Goal: Check status

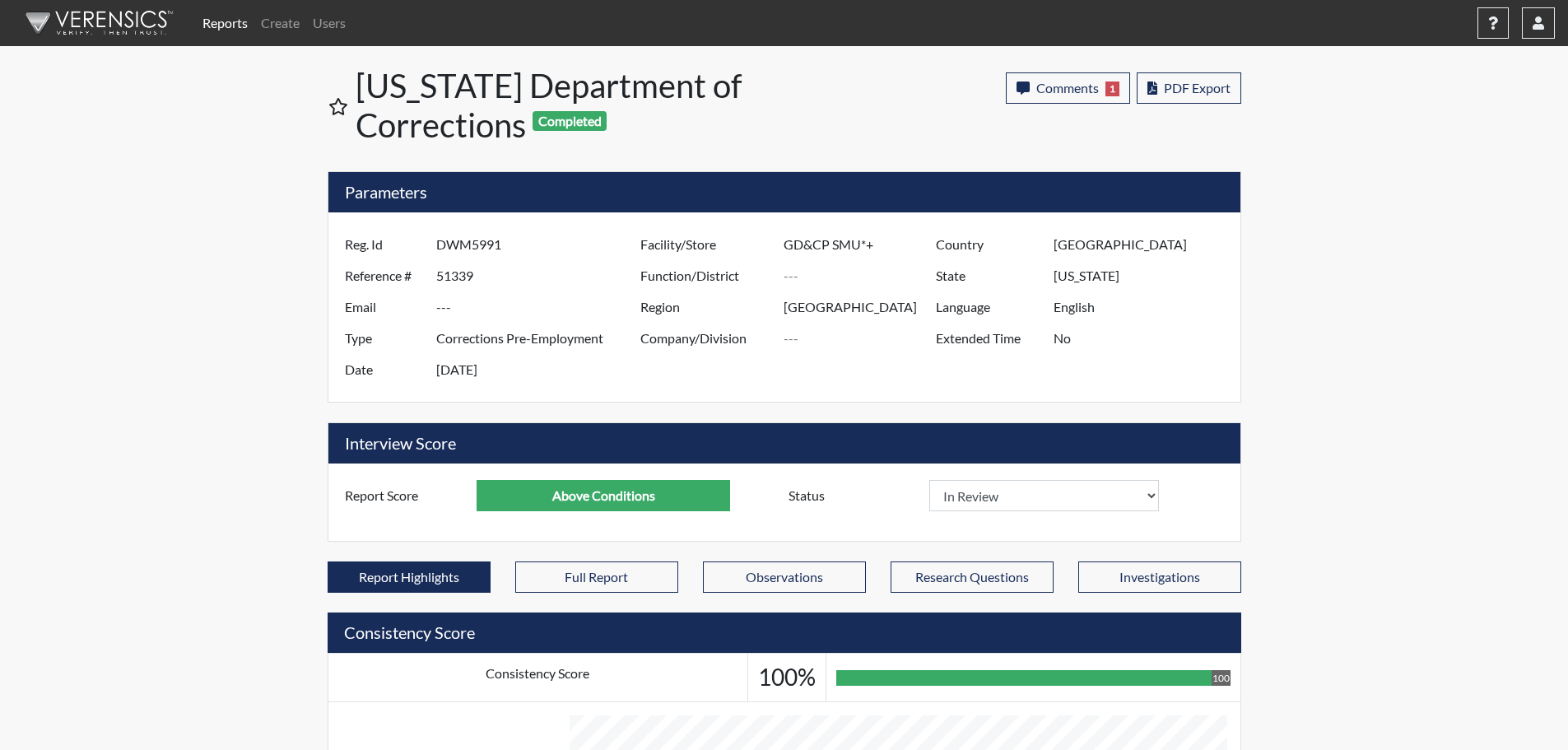
select select "reasonable-explanation-provided"
select select
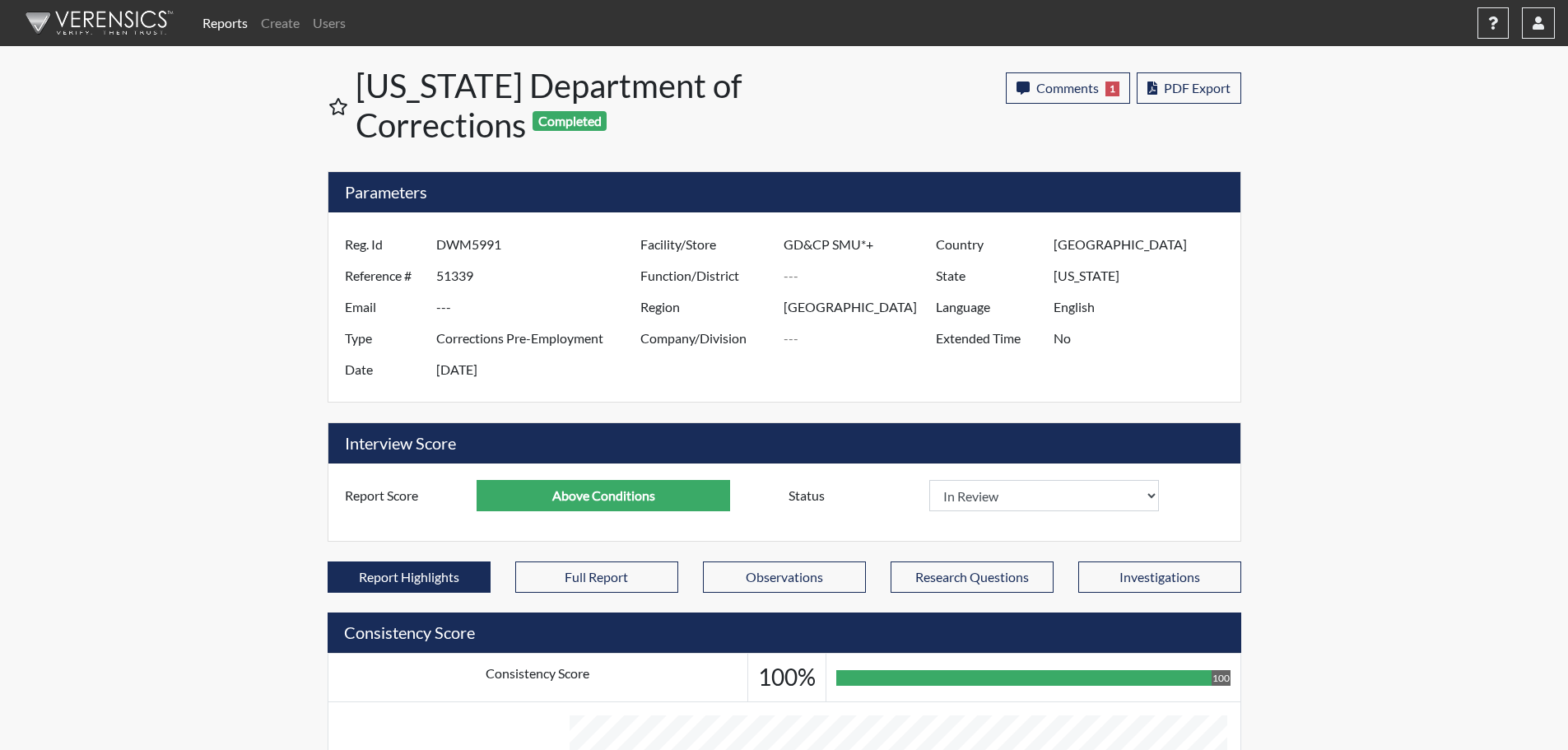
select select
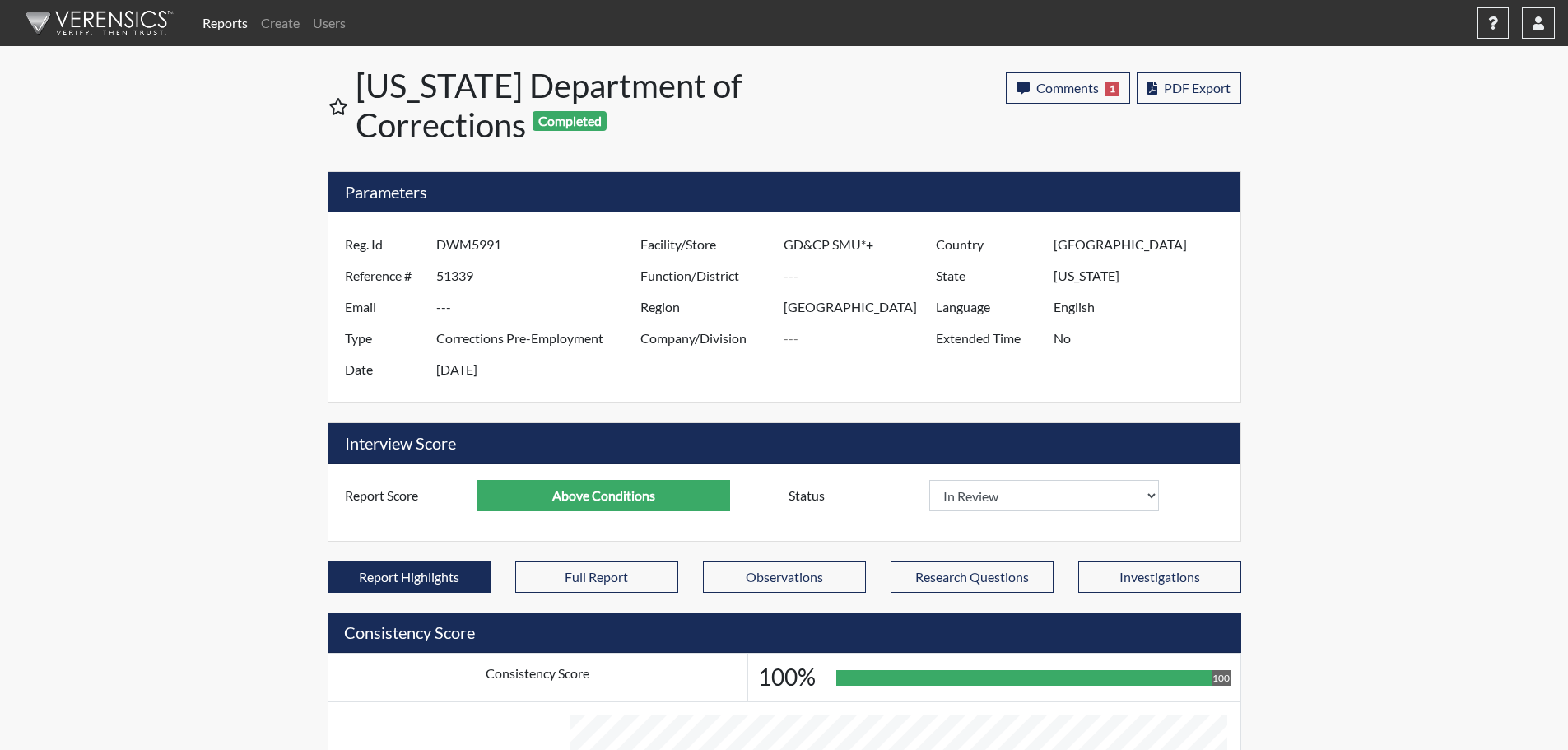
select select
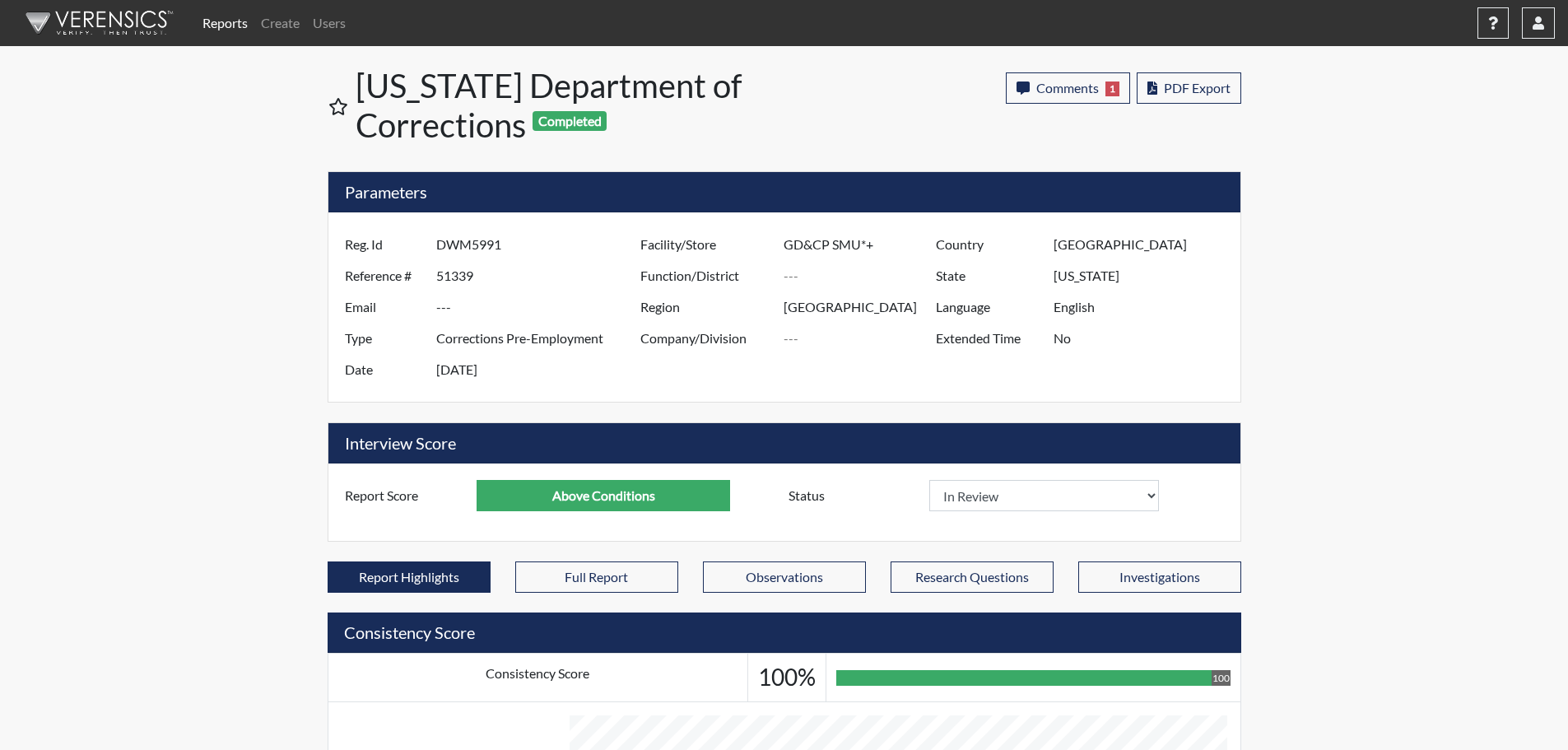
select select
